Goal: Information Seeking & Learning: Check status

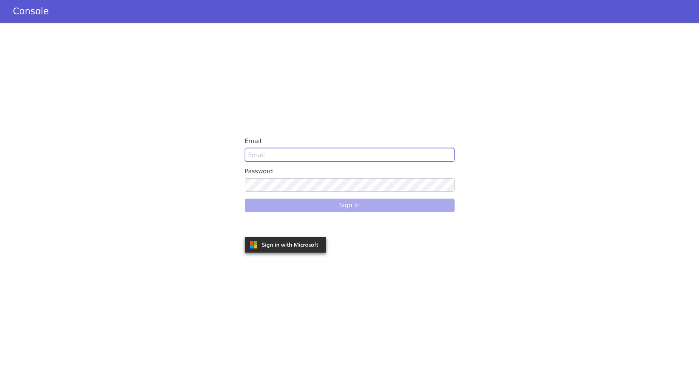
type input "Lauren@americanfinancellc.com"
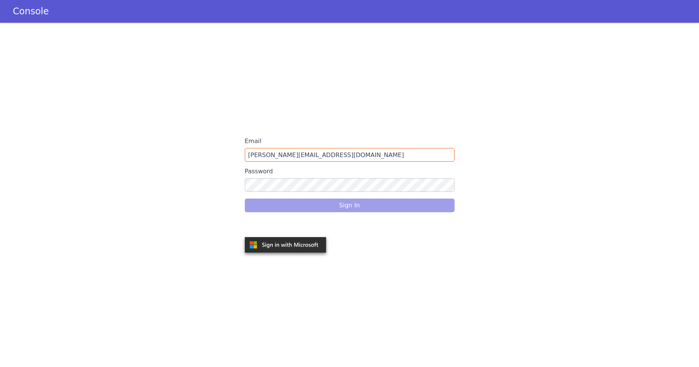
click at [308, 205] on div "Sign In" at bounding box center [350, 205] width 210 height 21
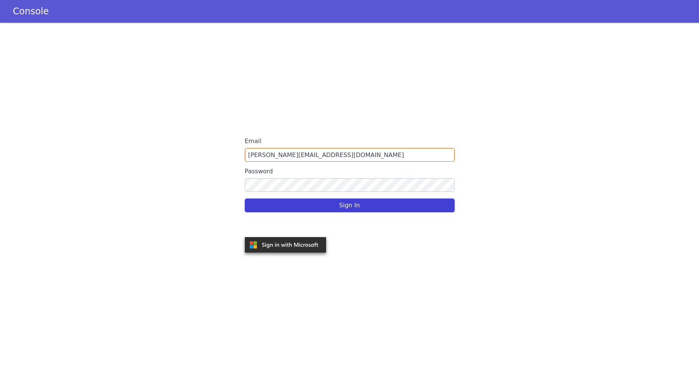
click at [359, 207] on button "Sign In" at bounding box center [350, 206] width 210 height 14
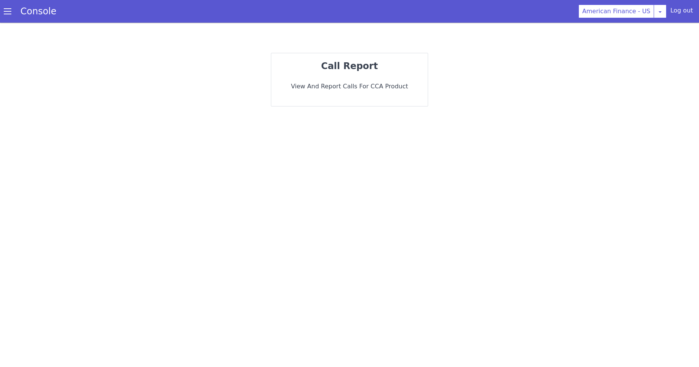
click at [9, 12] on span at bounding box center [8, 12] width 8 height 8
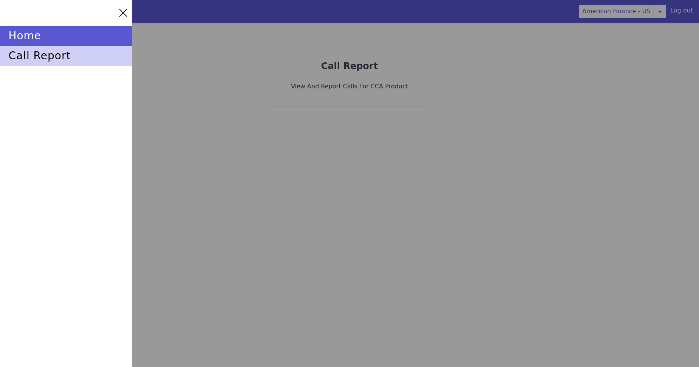
click at [49, 57] on div "call report" at bounding box center [66, 56] width 132 height 20
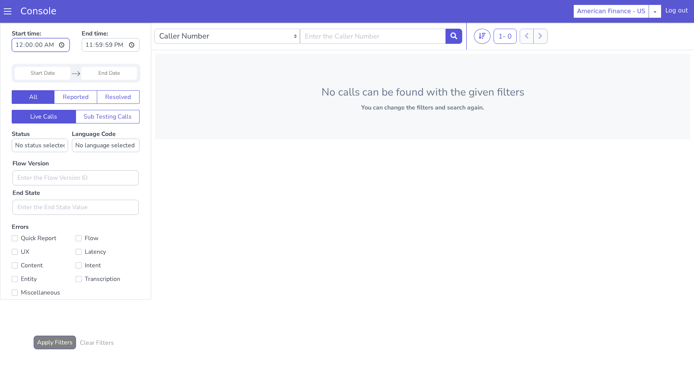
click at [62, 43] on input "00:00:00" at bounding box center [41, 45] width 58 height 14
click at [62, 45] on input "00:00:00" at bounding box center [41, 45] width 58 height 14
type input "10:00:00"
click at [76, 28] on div "Start time: 10:00:00 End time: 23:59:59" at bounding box center [76, 41] width 128 height 29
click at [132, 45] on input "23:59:59" at bounding box center [111, 45] width 58 height 14
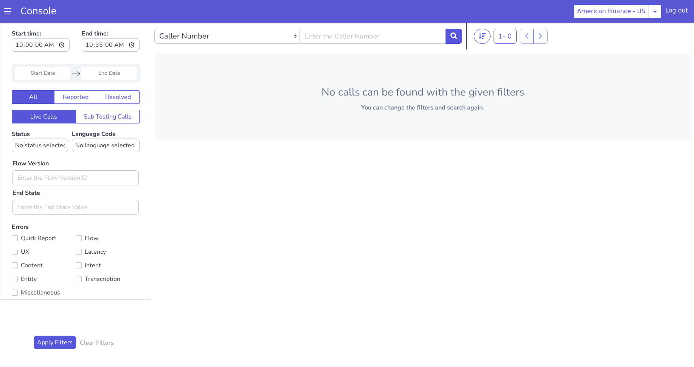
type input "10:35:00"
click at [60, 60] on div "Start time: 10:00:00 End time: 10:35:00 Navigate forward to interact with the c…" at bounding box center [75, 161] width 150 height 277
click at [65, 75] on input "Start Date" at bounding box center [43, 73] width 56 height 13
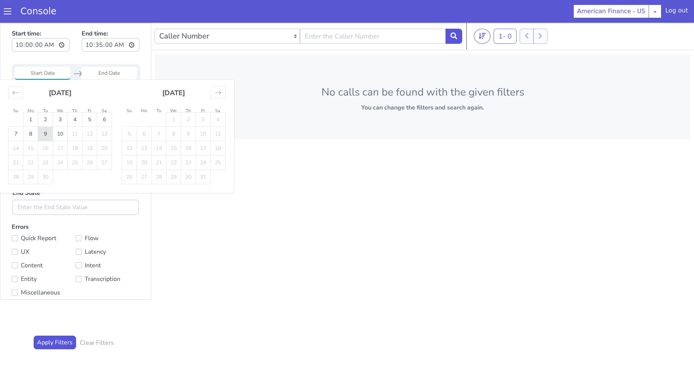
click at [50, 133] on td "9" at bounding box center [45, 134] width 15 height 14
type input "09 Sep 2025"
click at [108, 73] on input "End Date" at bounding box center [109, 73] width 56 height 13
click at [186, 135] on td "9" at bounding box center [188, 134] width 15 height 14
click at [102, 77] on input "End Date" at bounding box center [109, 73] width 56 height 13
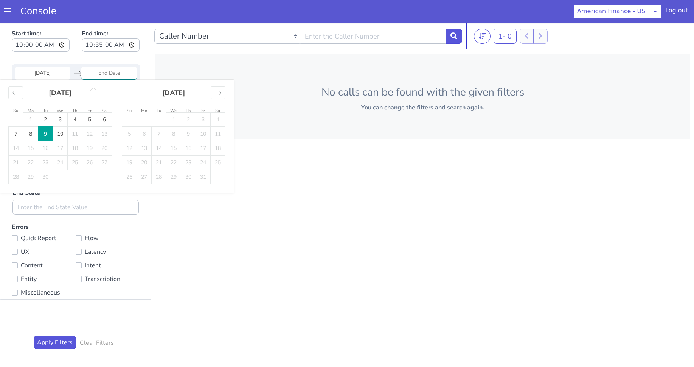
click at [45, 133] on td "9" at bounding box center [45, 134] width 15 height 14
type input "09 Sep 2025"
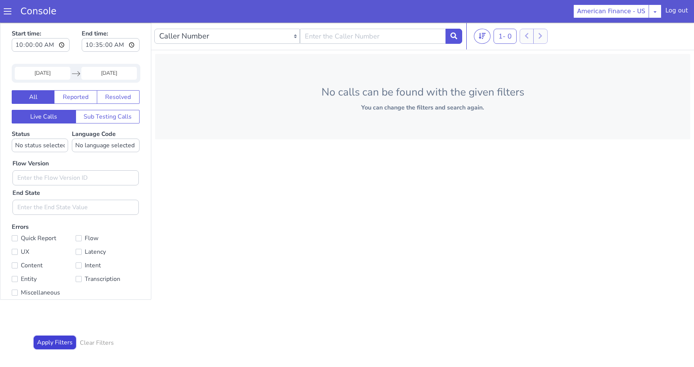
click at [56, 347] on button "Apply Filters" at bounding box center [55, 343] width 42 height 14
click at [53, 143] on select "No status selected HANGUP USER_HANGUP TRANSFER UNKNOWN" at bounding box center [40, 146] width 56 height 14
click at [12, 139] on select "No status selected HANGUP USER_HANGUP TRANSFER UNKNOWN" at bounding box center [40, 146] width 56 height 14
click at [223, 33] on select "Caller Number Call UUID Custom Parameter" at bounding box center [227, 36] width 146 height 15
click at [340, 34] on input "text" at bounding box center [373, 36] width 146 height 15
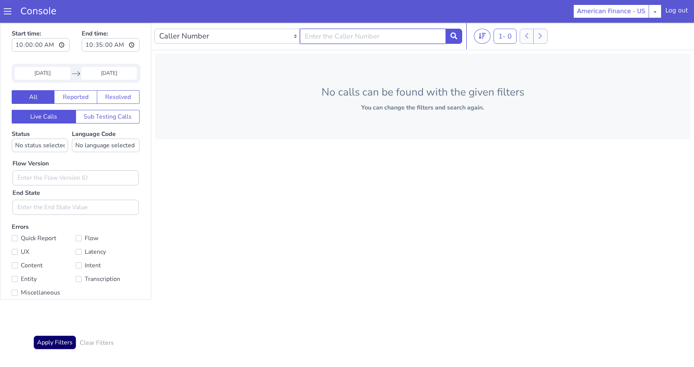
paste input "4103340636"
type input "4103340636"
click at [454, 31] on button at bounding box center [453, 36] width 17 height 15
click at [94, 114] on button "Sub Testing Calls" at bounding box center [108, 117] width 64 height 14
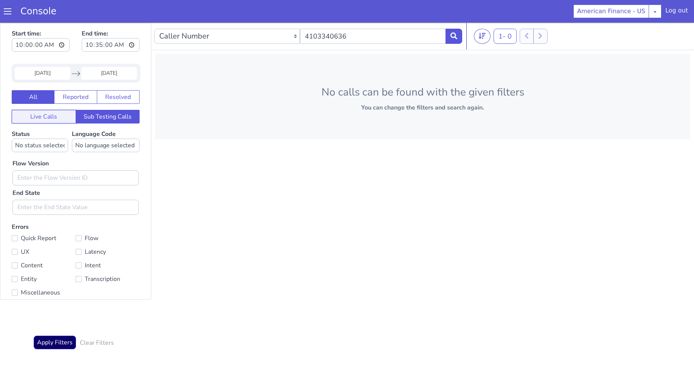
click at [61, 115] on button "Live Calls" at bounding box center [44, 117] width 64 height 14
click at [4, 12] on span at bounding box center [8, 12] width 8 height 8
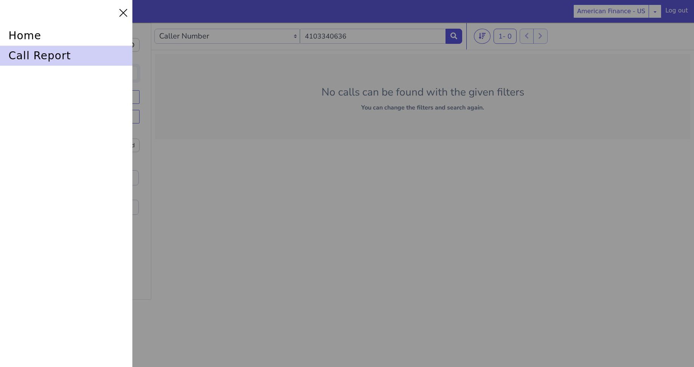
click at [35, 61] on div "call report" at bounding box center [66, 56] width 132 height 20
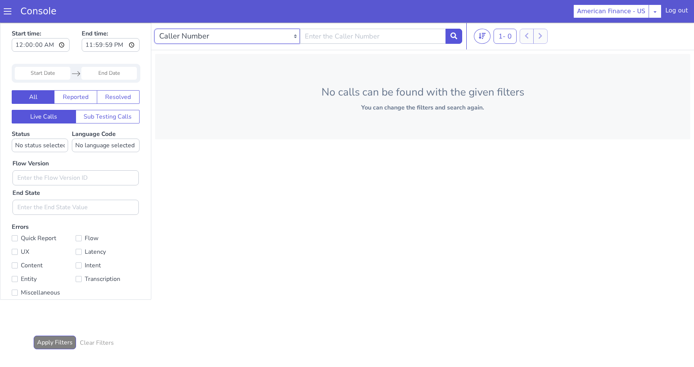
click at [226, 37] on select "Caller Number Call UUID Custom Parameter" at bounding box center [227, 36] width 146 height 15
click at [333, 34] on input "text" at bounding box center [373, 36] width 146 height 15
type input "4103340636"
click at [459, 34] on button at bounding box center [453, 36] width 17 height 15
click at [51, 74] on input "Start Date" at bounding box center [43, 73] width 56 height 13
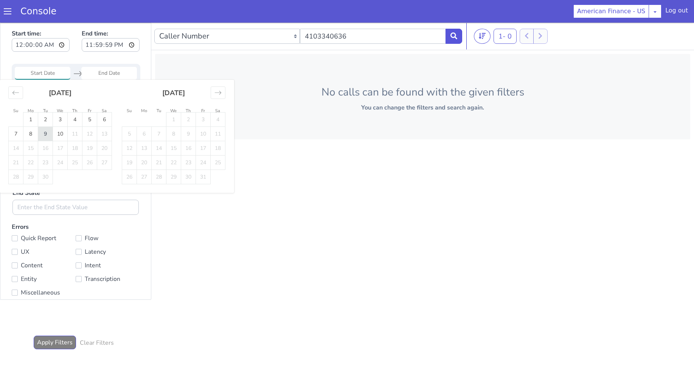
click at [51, 131] on td "9" at bounding box center [45, 134] width 15 height 14
type input "09 Sep 2025"
click at [118, 70] on input "End Date" at bounding box center [109, 73] width 56 height 13
click at [49, 130] on td "9" at bounding box center [45, 134] width 15 height 14
type input "09 Sep 2025"
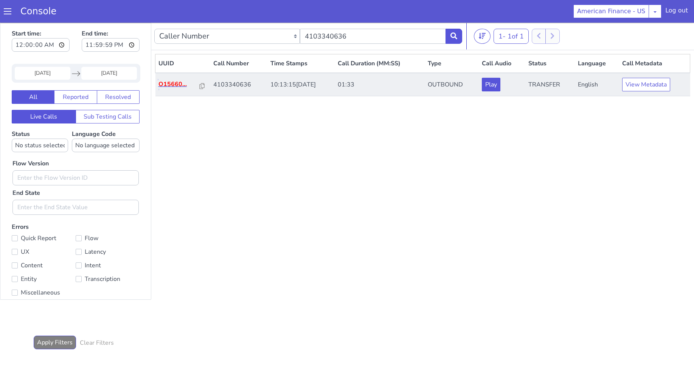
click at [174, 82] on p "O15660..." at bounding box center [178, 84] width 41 height 9
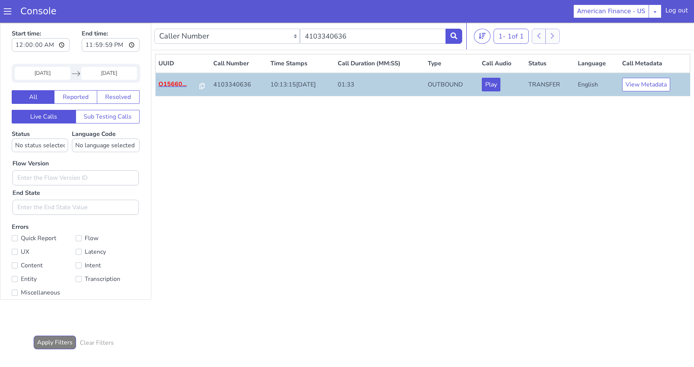
click at [178, 85] on p "O15660..." at bounding box center [178, 84] width 41 height 9
click at [173, 85] on p "O15660..." at bounding box center [178, 84] width 41 height 9
click at [165, 84] on p "O15660..." at bounding box center [178, 84] width 41 height 9
drag, startPoint x: 362, startPoint y: 33, endPoint x: 263, endPoint y: 37, distance: 98.7
click at [263, 37] on div "Caller Number Call UUID Custom Parameter 4103340636" at bounding box center [308, 36] width 308 height 21
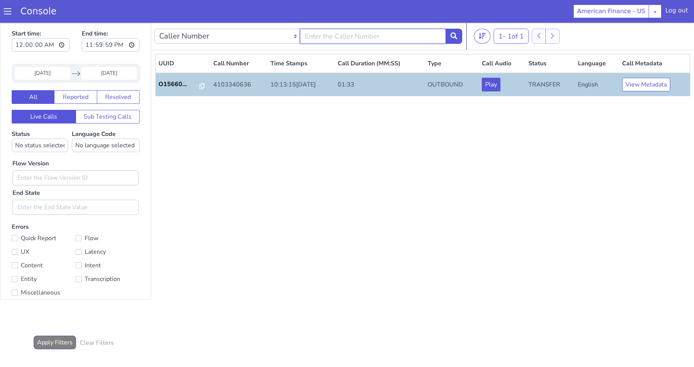
click at [389, 39] on input "text" at bounding box center [373, 36] width 146 height 15
paste input "2023675501"
type input "2023675501"
click at [456, 37] on icon at bounding box center [453, 36] width 7 height 7
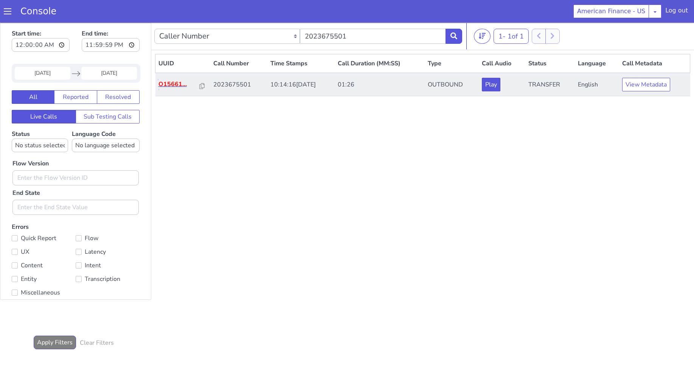
click at [170, 82] on p "O15661..." at bounding box center [178, 84] width 41 height 9
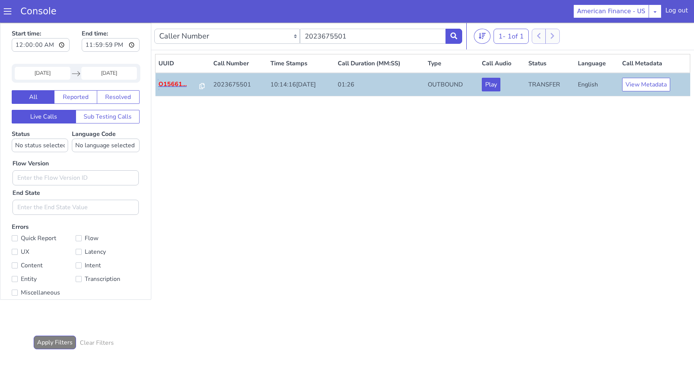
click at [179, 86] on p "O15661..." at bounding box center [178, 84] width 41 height 9
click at [9, 13] on span at bounding box center [8, 12] width 8 height 8
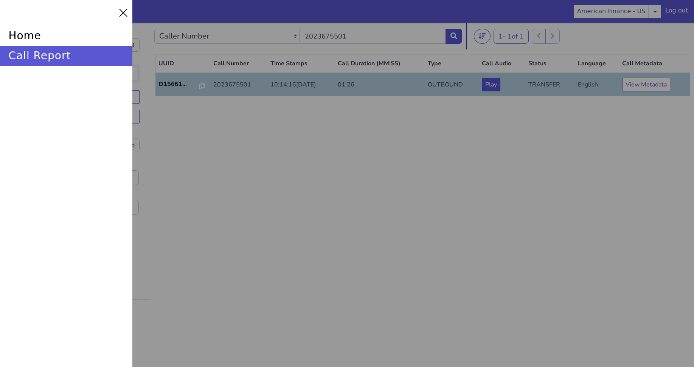
drag, startPoint x: 585, startPoint y: 233, endPoint x: 677, endPoint y: 59, distance: 196.6
click at [585, 233] on div at bounding box center [347, 183] width 694 height 367
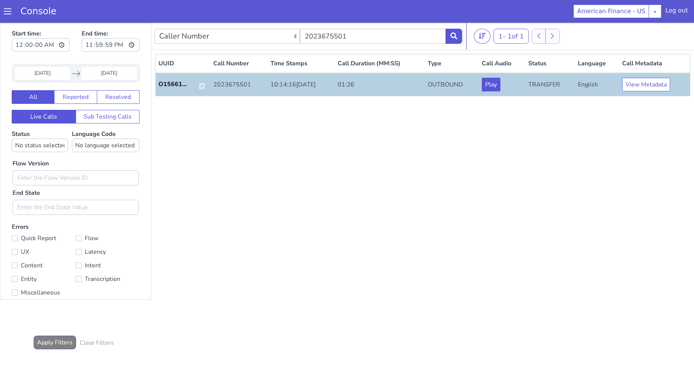
click at [670, 10] on div "Log out" at bounding box center [676, 12] width 23 height 12
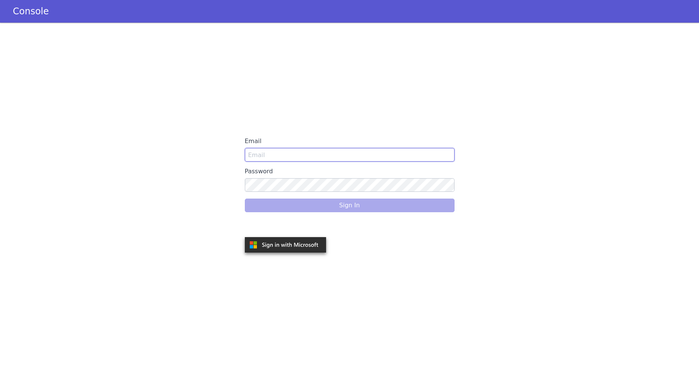
type input "[PERSON_NAME][EMAIL_ADDRESS][DOMAIN_NAME]"
click at [279, 210] on div "Sign In" at bounding box center [350, 205] width 210 height 21
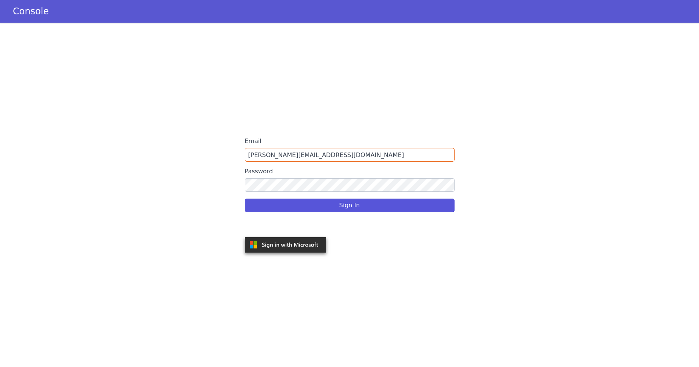
drag, startPoint x: 82, startPoint y: 6, endPoint x: 407, endPoint y: 85, distance: 334.5
click at [408, 90] on div "Email [PERSON_NAME][EMAIL_ADDRESS][DOMAIN_NAME] Password Sign In" at bounding box center [349, 195] width 699 height 345
